Goal: Use online tool/utility

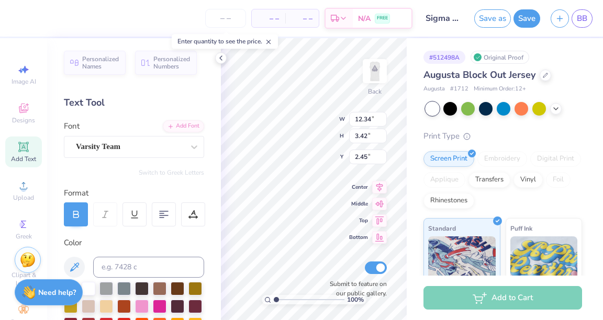
type input "4.87"
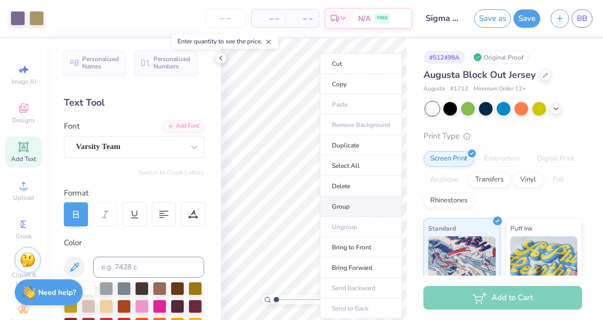
click at [348, 203] on li "Group" at bounding box center [361, 207] width 82 height 20
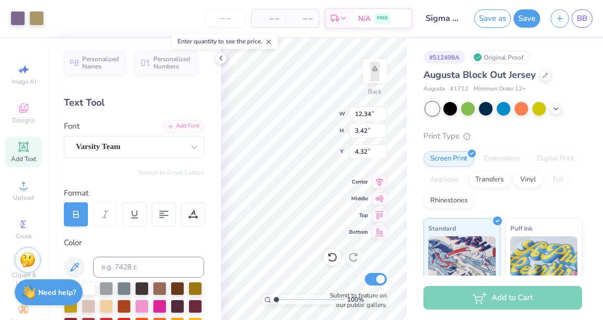
type input "5.96"
type input "8.32"
type input "11.66"
type input "8.30"
type input "2.91"
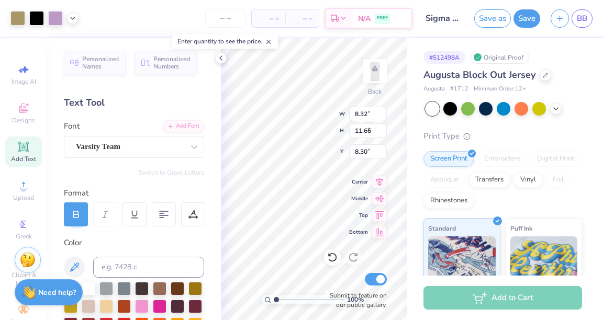
type input "4.08"
type input "0.50"
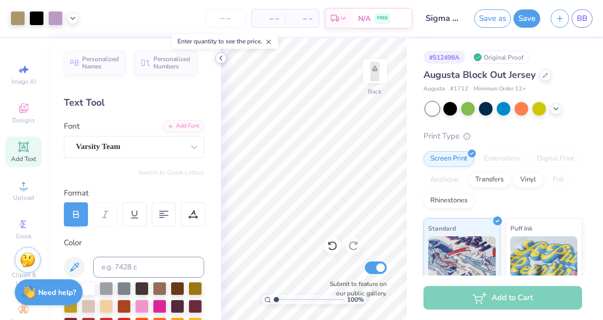
click at [224, 62] on div at bounding box center [221, 58] width 12 height 12
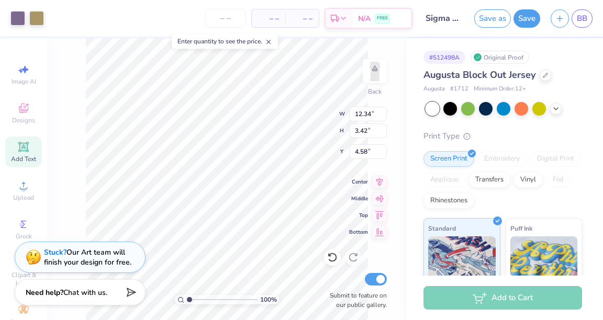
type input "4.58"
type input "2.91"
type input "4.08"
type input "0.50"
type input "1.38"
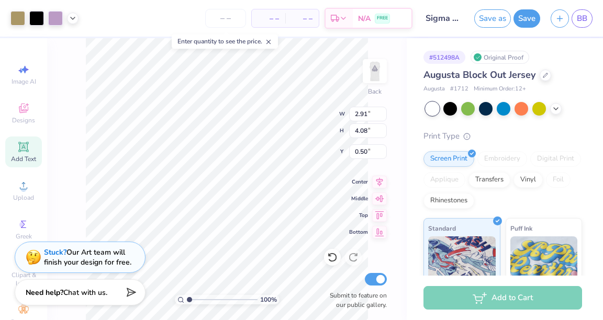
type input "1.94"
type input "1.06"
type input "1.82"
type input "2.55"
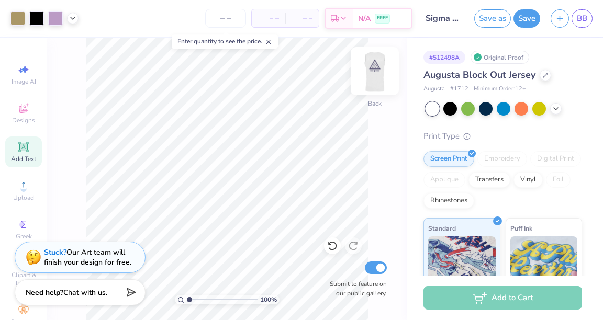
click at [375, 74] on img at bounding box center [375, 71] width 42 height 42
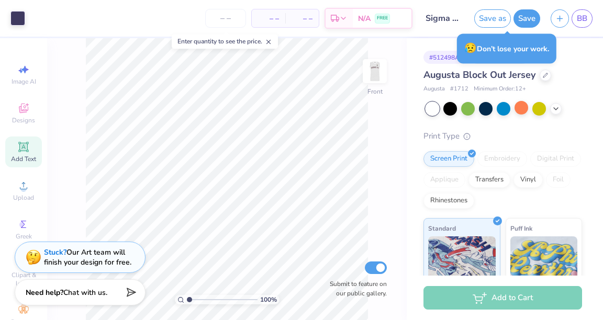
drag, startPoint x: 527, startPoint y: 19, endPoint x: 514, endPoint y: 102, distance: 84.2
click at [527, 19] on button "Save" at bounding box center [526, 18] width 27 height 18
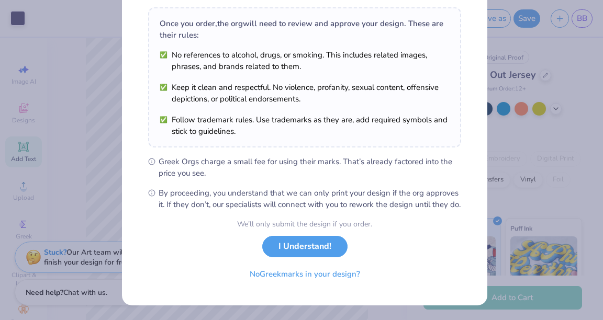
scroll to position [168, 0]
click at [324, 246] on button "I Understand!" at bounding box center [304, 243] width 85 height 21
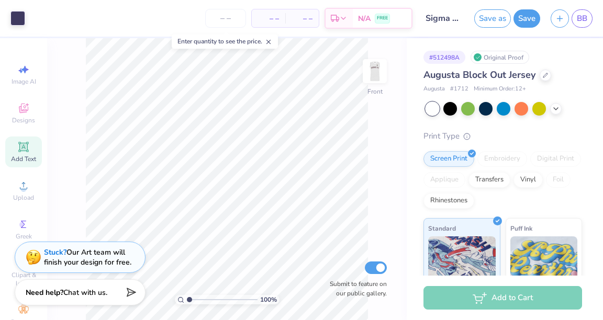
scroll to position [15, 0]
click at [378, 73] on img at bounding box center [375, 71] width 42 height 42
